Goal: Task Accomplishment & Management: Manage account settings

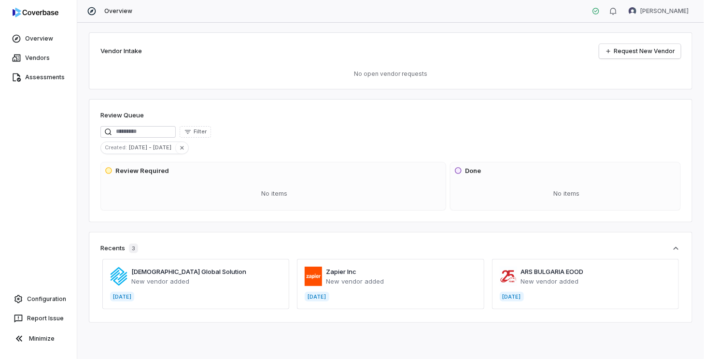
click at [139, 168] on h3 "Review Required" at bounding box center [142, 171] width 54 height 10
click at [36, 33] on link "Overview" at bounding box center [38, 38] width 73 height 17
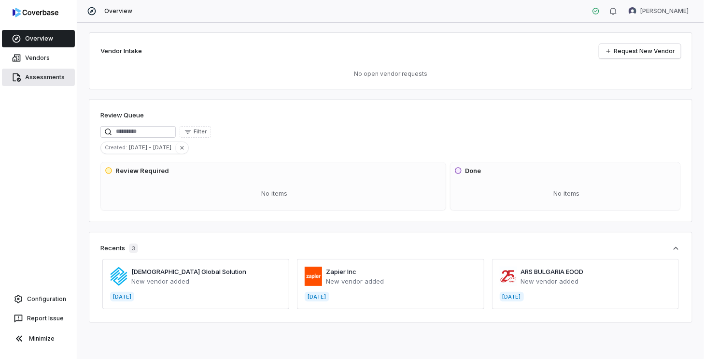
drag, startPoint x: 51, startPoint y: 60, endPoint x: 69, endPoint y: 82, distance: 28.1
click at [50, 60] on link "Vendors" at bounding box center [38, 57] width 73 height 17
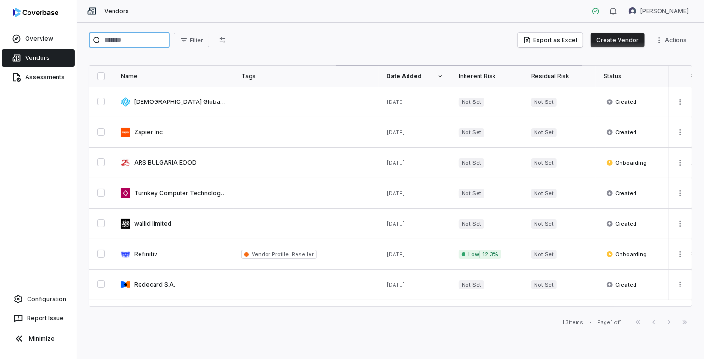
click at [166, 42] on input "search" at bounding box center [129, 39] width 81 height 15
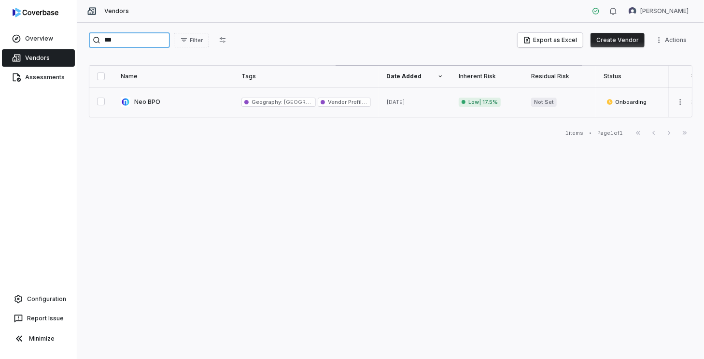
type input "***"
click at [177, 106] on link at bounding box center [173, 102] width 121 height 30
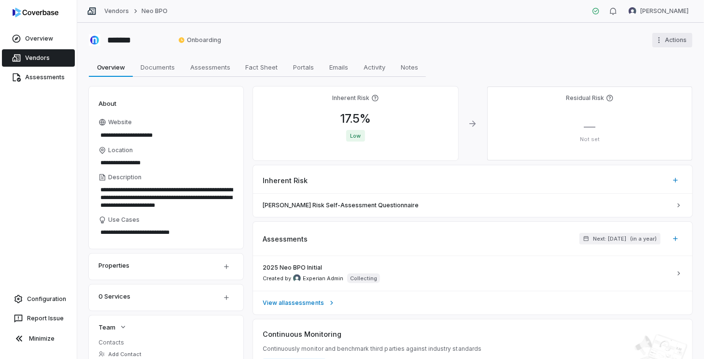
click at [684, 42] on html "**********" at bounding box center [352, 179] width 704 height 359
click at [510, 38] on html "**********" at bounding box center [352, 179] width 704 height 359
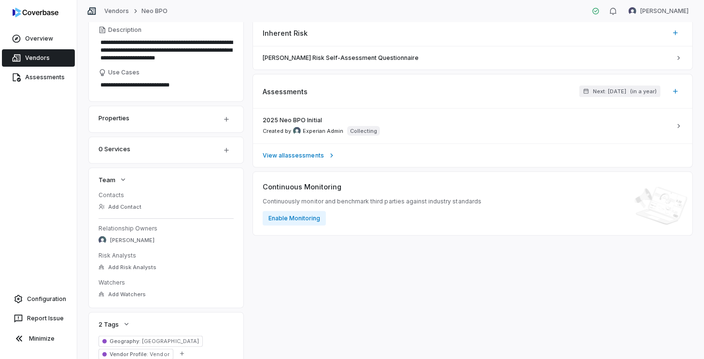
scroll to position [186, 0]
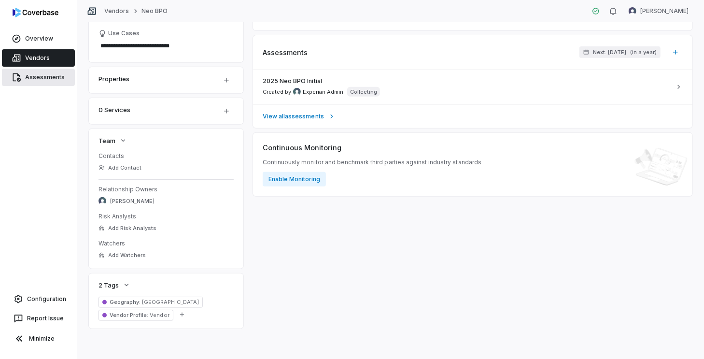
click at [62, 79] on link "Assessments" at bounding box center [38, 77] width 73 height 17
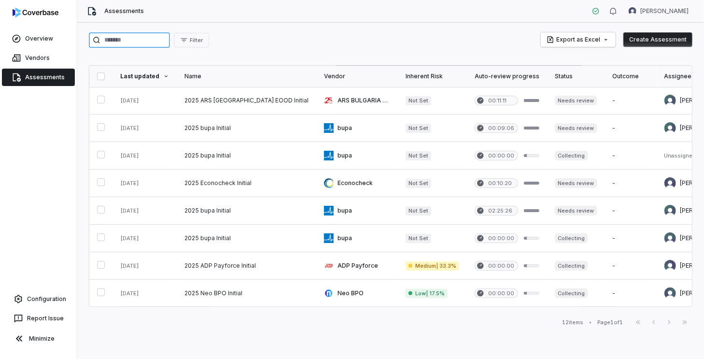
click at [158, 34] on input "search" at bounding box center [129, 39] width 81 height 15
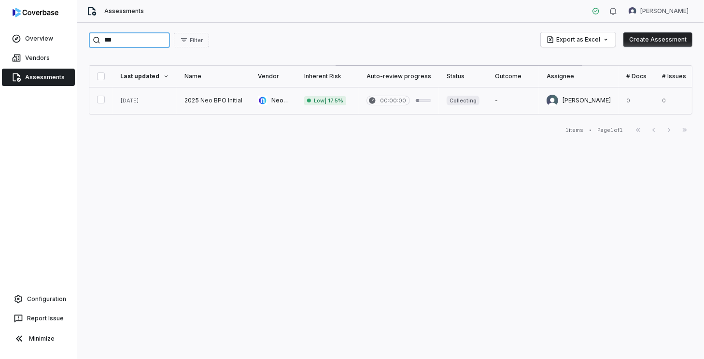
type input "***"
click at [423, 103] on link at bounding box center [399, 100] width 80 height 27
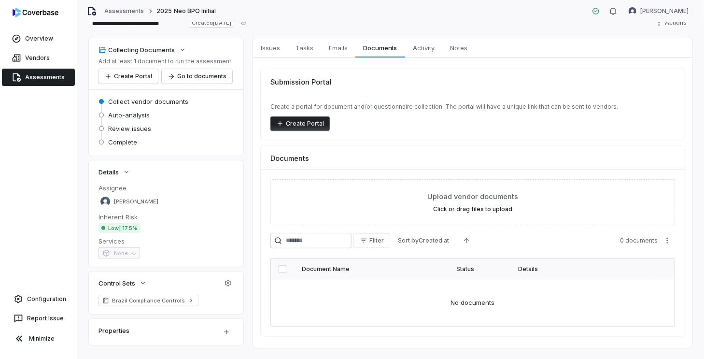
scroll to position [50, 0]
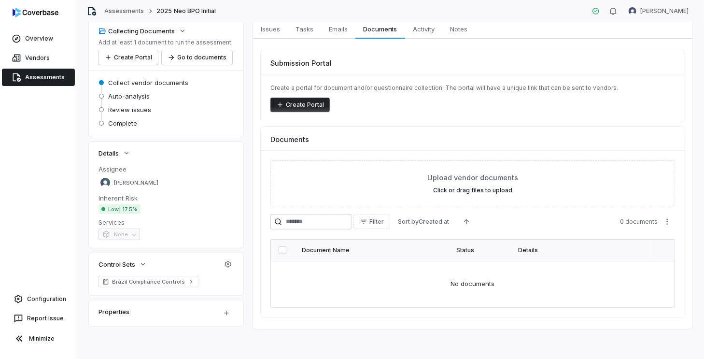
click at [110, 95] on span "Auto-analysis" at bounding box center [129, 96] width 42 height 9
click at [193, 227] on div "Services None" at bounding box center [165, 229] width 135 height 22
click at [178, 280] on span "Brazil Compliance Controls" at bounding box center [148, 282] width 73 height 8
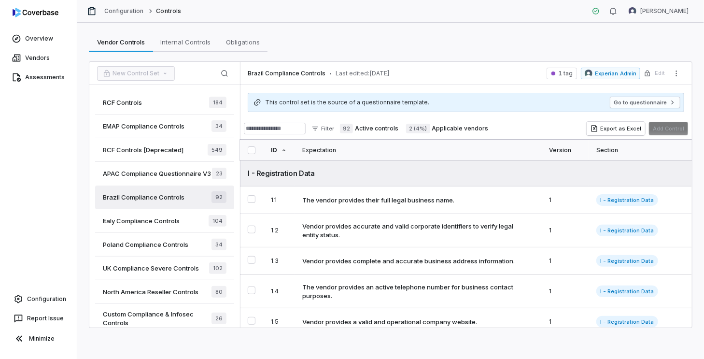
click at [181, 103] on div "RCF Controls 184" at bounding box center [164, 103] width 139 height 24
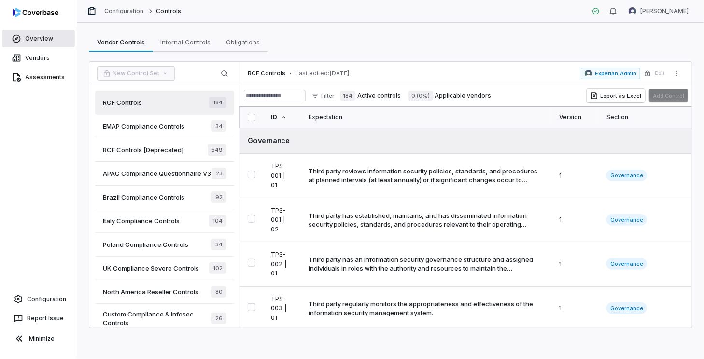
click at [50, 35] on link "Overview" at bounding box center [38, 38] width 73 height 17
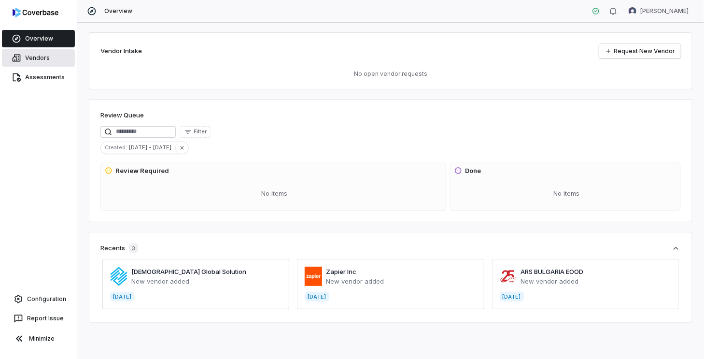
click at [35, 58] on link "Vendors" at bounding box center [38, 57] width 73 height 17
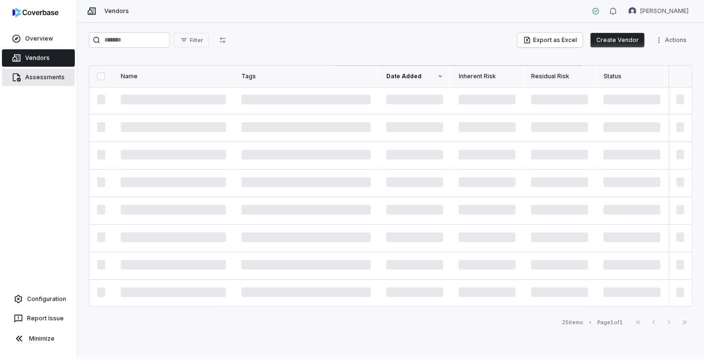
click at [51, 75] on link "Assessments" at bounding box center [38, 77] width 73 height 17
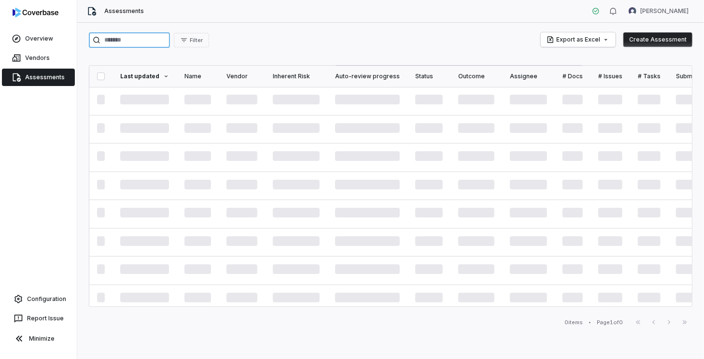
click at [139, 42] on input "search" at bounding box center [129, 39] width 81 height 15
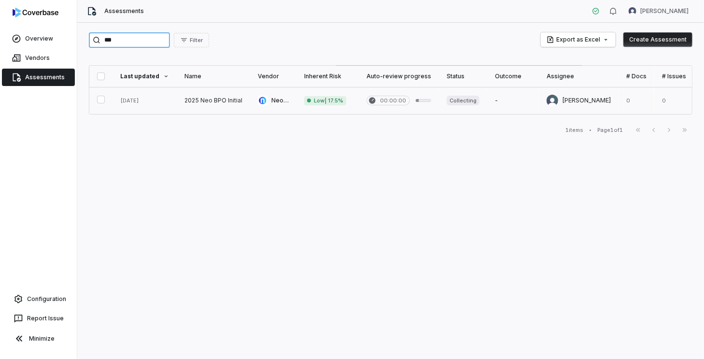
type input "***"
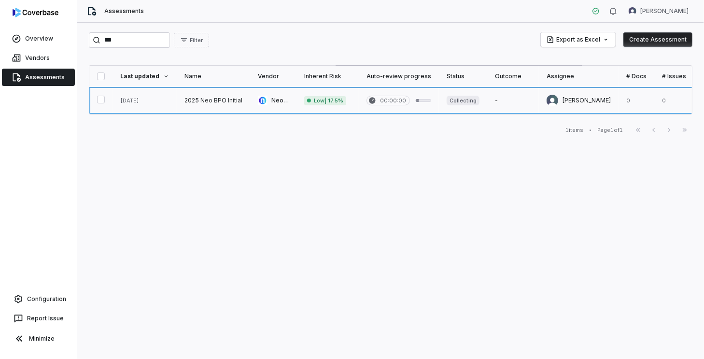
click at [568, 100] on link at bounding box center [579, 100] width 80 height 27
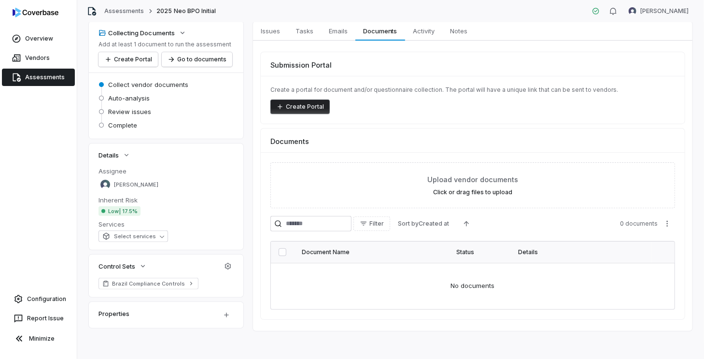
scroll to position [50, 0]
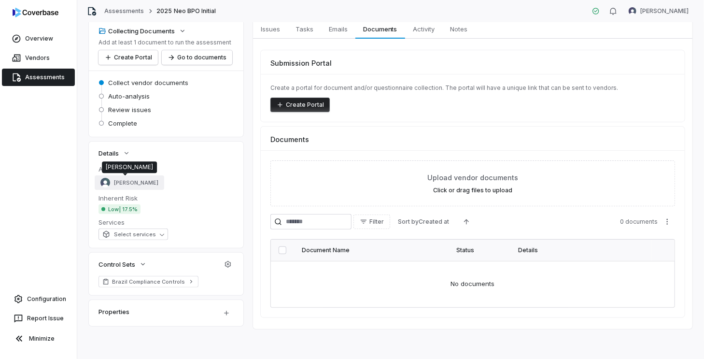
click at [129, 181] on span "[PERSON_NAME]" at bounding box center [136, 182] width 44 height 7
type input "******"
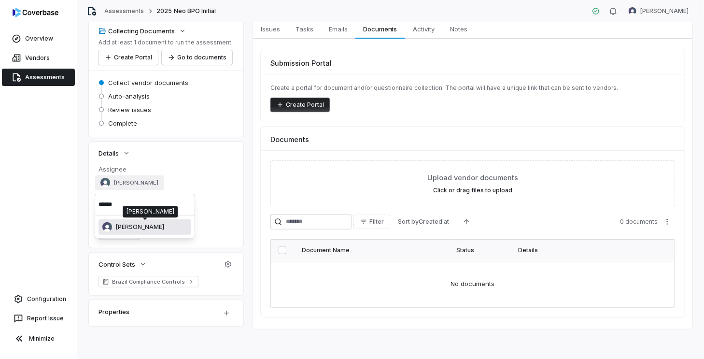
click at [130, 225] on span "[PERSON_NAME]" at bounding box center [140, 227] width 48 height 8
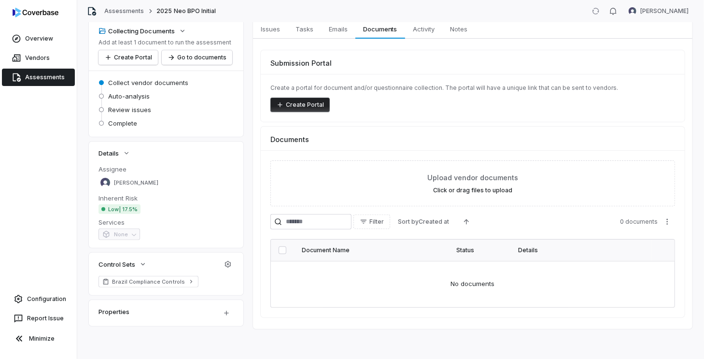
click at [135, 233] on span "None" at bounding box center [119, 236] width 42 height 8
click at [175, 220] on dt "Services" at bounding box center [165, 222] width 135 height 9
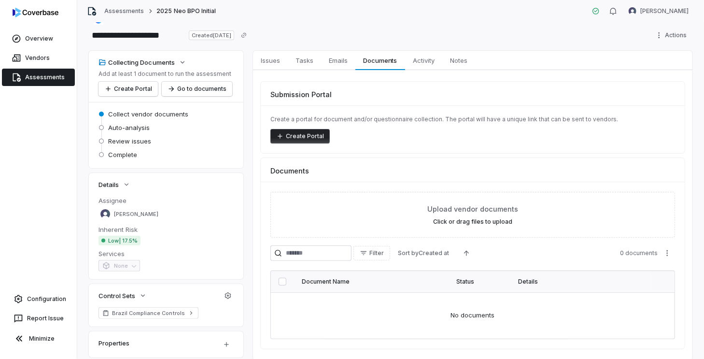
scroll to position [1, 0]
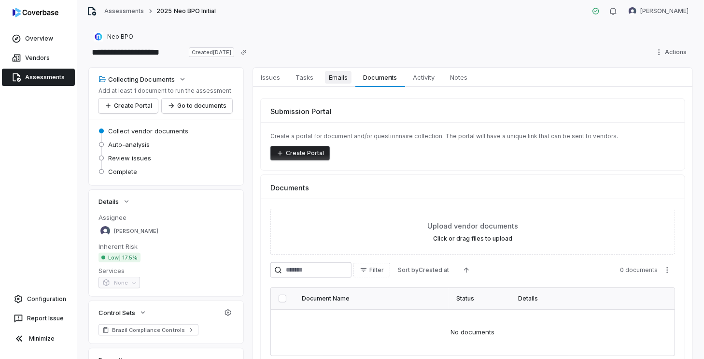
click at [340, 77] on span "Emails" at bounding box center [338, 77] width 27 height 13
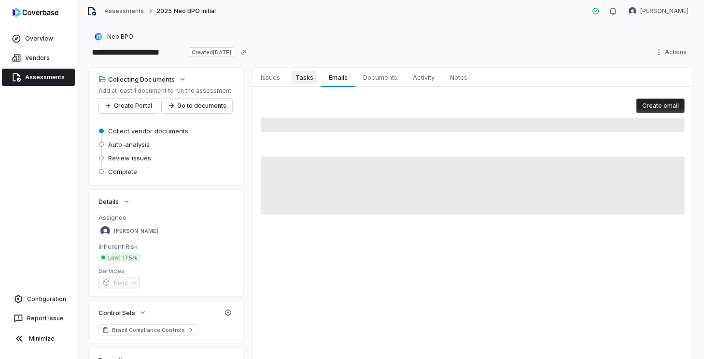
click at [302, 77] on span "Tasks" at bounding box center [305, 77] width 26 height 13
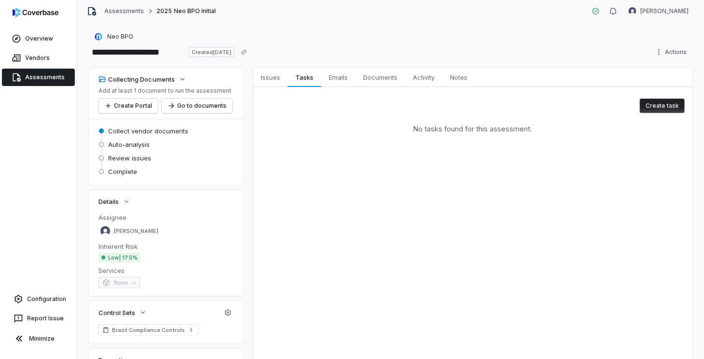
click at [156, 134] on span "Collect vendor documents" at bounding box center [148, 130] width 80 height 9
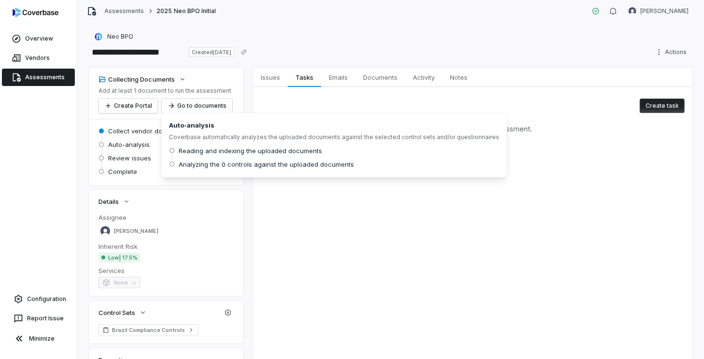
click at [149, 126] on span "Collect vendor documents" at bounding box center [148, 130] width 80 height 9
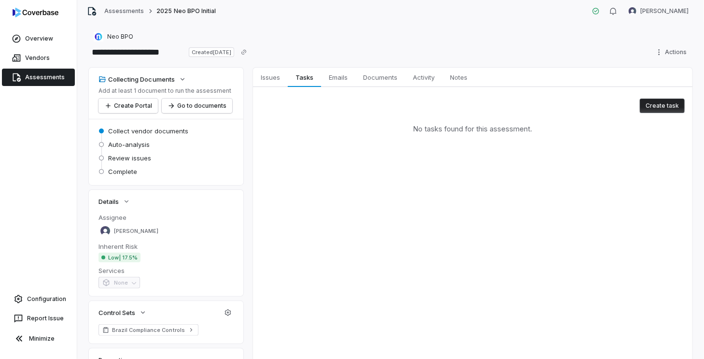
click at [160, 129] on span "Collect vendor documents" at bounding box center [148, 130] width 80 height 9
click at [375, 79] on span "Documents" at bounding box center [380, 77] width 42 height 13
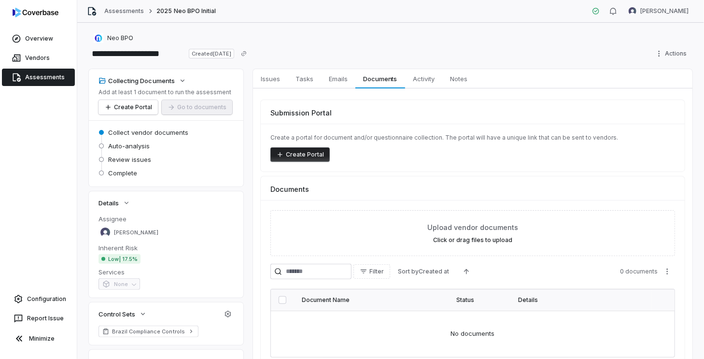
click at [319, 163] on div "Create a portal for document and/or questionnaire collection. The portal will h…" at bounding box center [473, 148] width 424 height 48
click at [316, 157] on button "Create Portal" at bounding box center [299, 154] width 59 height 14
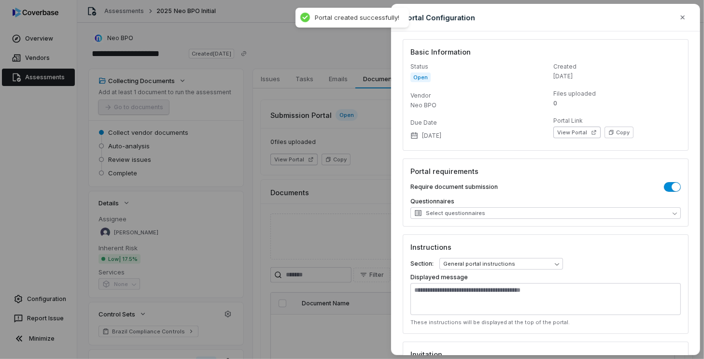
scroll to position [48, 0]
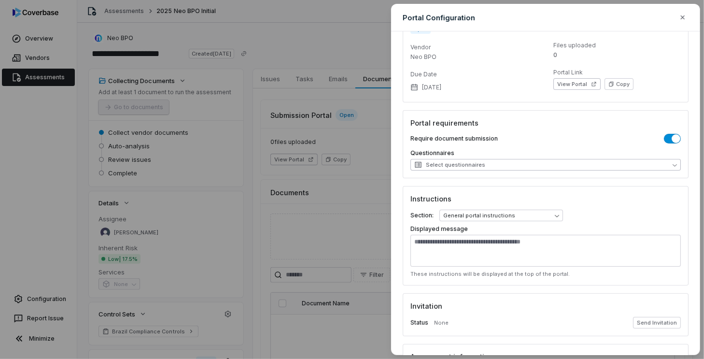
click at [528, 161] on button "Select questionnaires" at bounding box center [545, 165] width 270 height 12
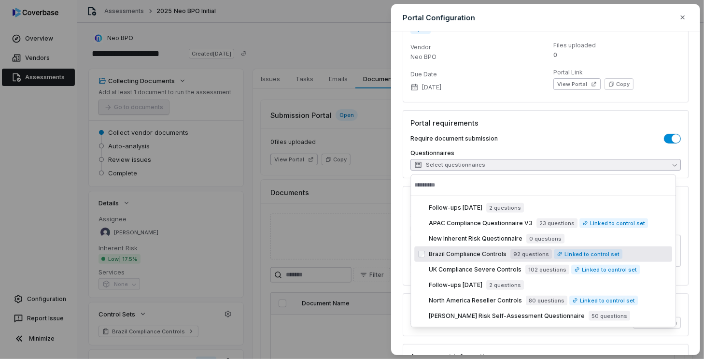
click at [487, 253] on span "Brazil Compliance Controls" at bounding box center [468, 254] width 78 height 8
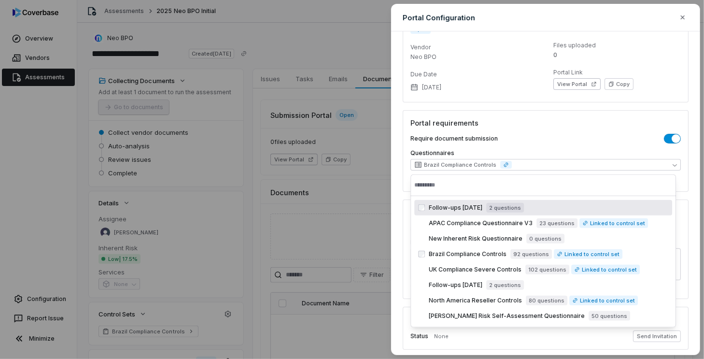
click at [611, 132] on div "Portal requirements Require document submission Questionnaires Brazil Complianc…" at bounding box center [546, 151] width 286 height 82
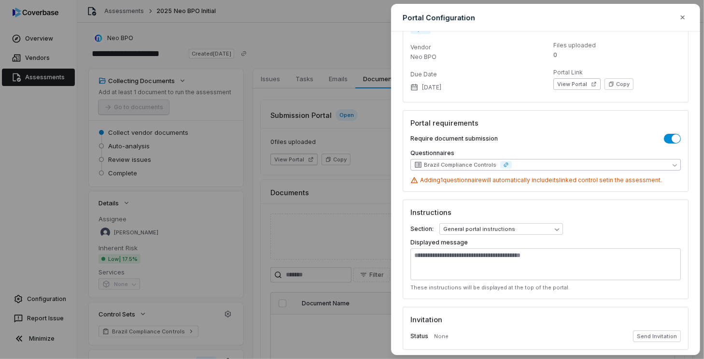
click at [558, 163] on button "Brazil Compliance Controls" at bounding box center [545, 165] width 270 height 12
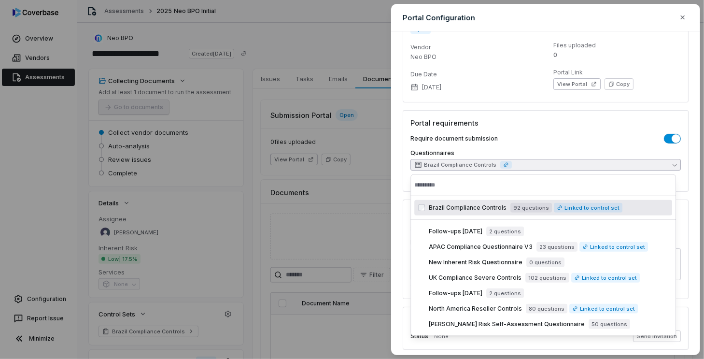
click at [583, 147] on div "Require document submission Questionnaires Brazil Compliance Controls Adding 1 …" at bounding box center [545, 159] width 270 height 50
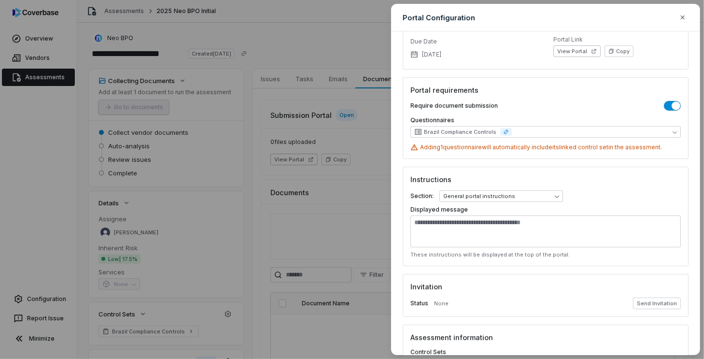
scroll to position [97, 0]
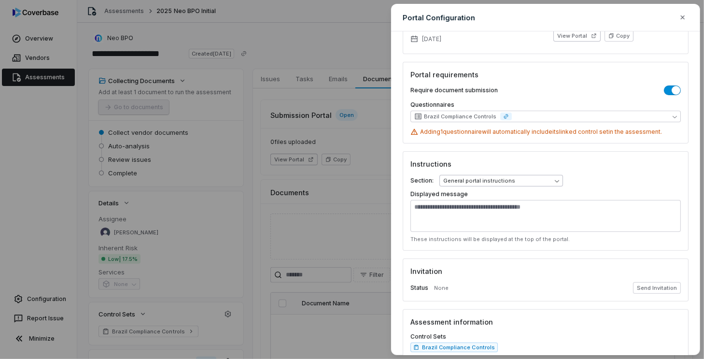
click at [517, 180] on body "**********" at bounding box center [352, 179] width 704 height 359
click at [566, 158] on div "**********" at bounding box center [352, 179] width 704 height 359
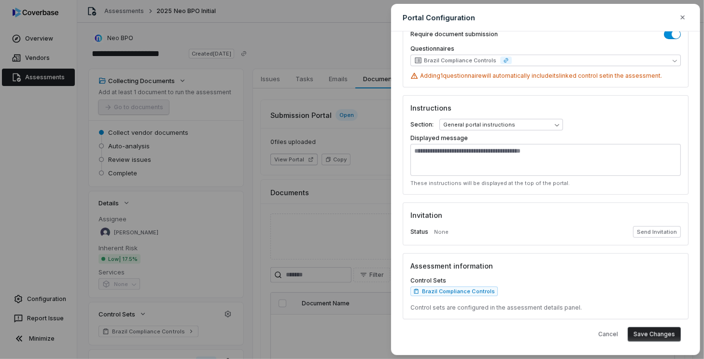
scroll to position [154, 0]
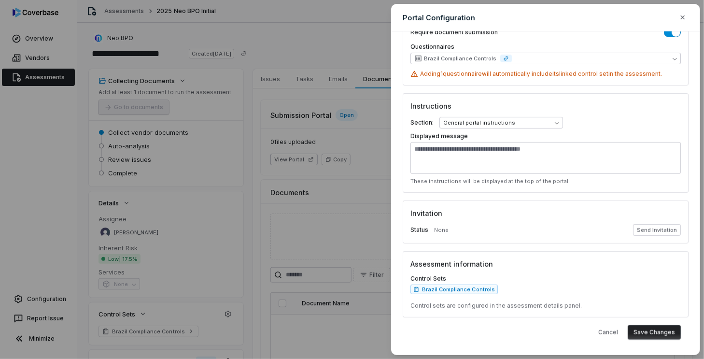
click at [657, 329] on button "Save Changes" at bounding box center [653, 332] width 53 height 14
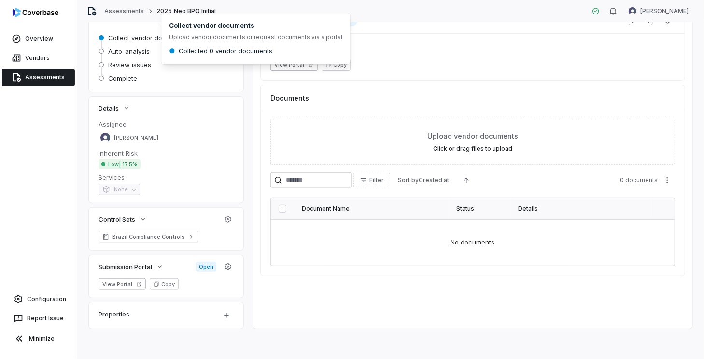
scroll to position [46, 0]
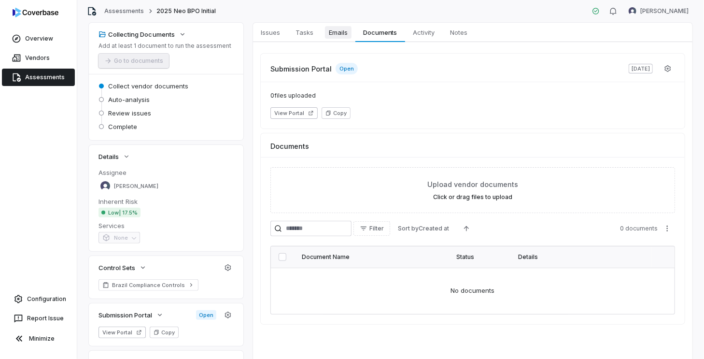
click at [328, 35] on span "Emails" at bounding box center [338, 32] width 27 height 13
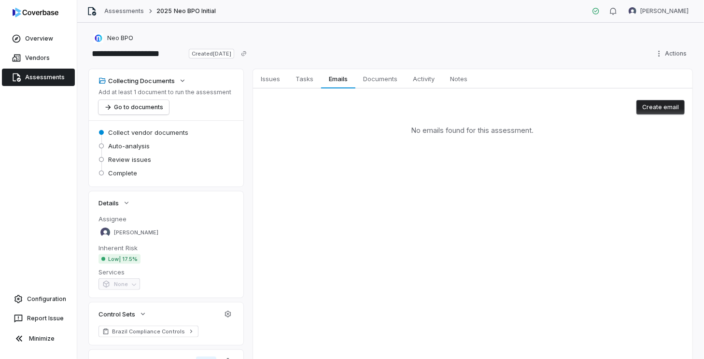
click at [647, 105] on button "Create email" at bounding box center [660, 107] width 48 height 14
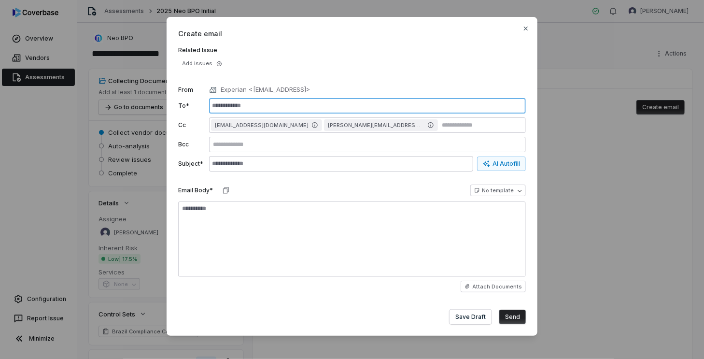
click at [278, 107] on input "text" at bounding box center [367, 105] width 317 height 15
click at [248, 102] on input "text" at bounding box center [367, 105] width 317 height 15
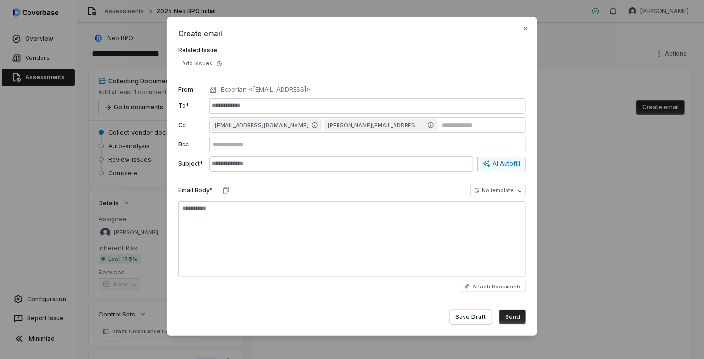
type textarea "*"
